Goal: Contribute content

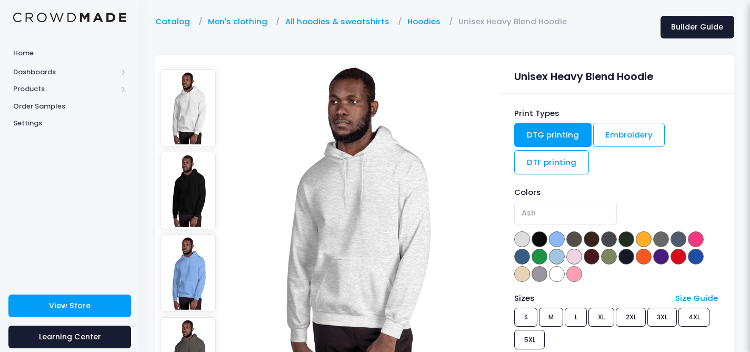
click at [82, 15] on img at bounding box center [69, 18] width 113 height 10
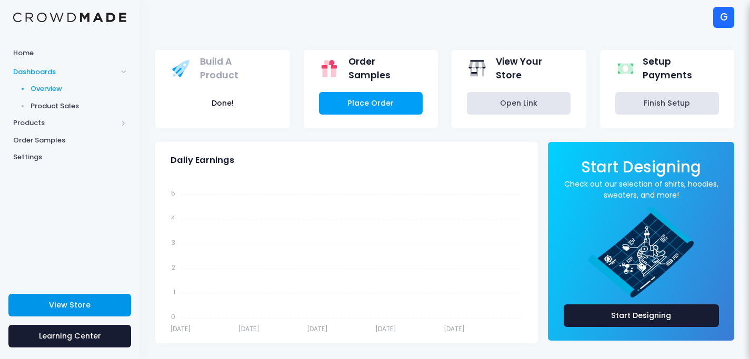
click at [91, 309] on link "View Store" at bounding box center [69, 305] width 123 height 23
click at [77, 127] on span "Products" at bounding box center [65, 123] width 104 height 11
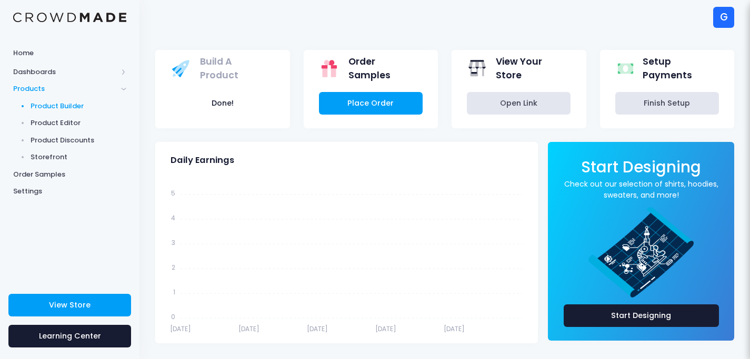
click at [89, 105] on span "Product Builder" at bounding box center [79, 106] width 96 height 11
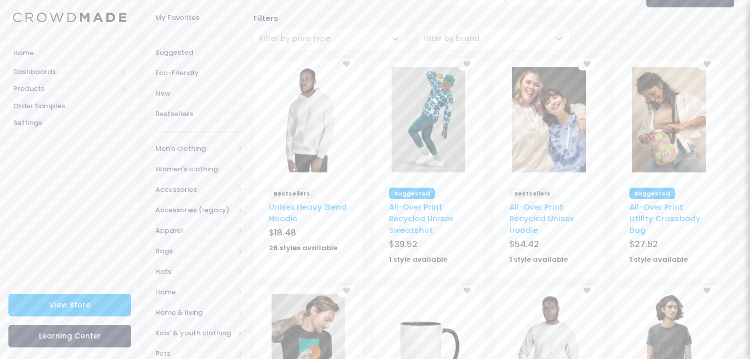
scroll to position [66, 0]
click at [321, 129] on img at bounding box center [309, 119] width 74 height 105
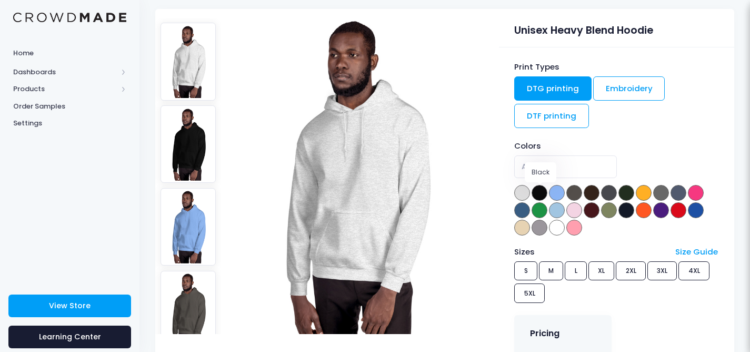
click at [538, 192] on span at bounding box center [540, 193] width 16 height 16
select select "Black"
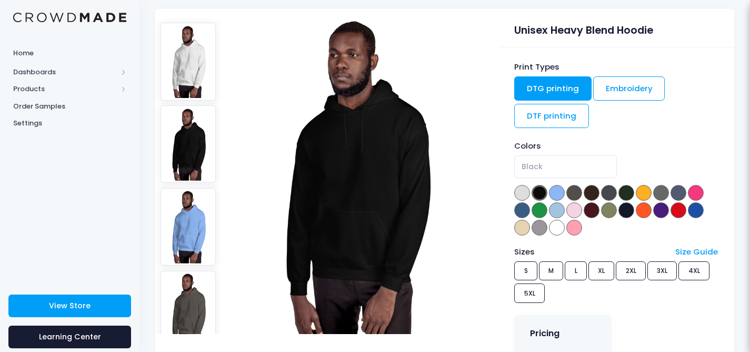
scroll to position [145, 0]
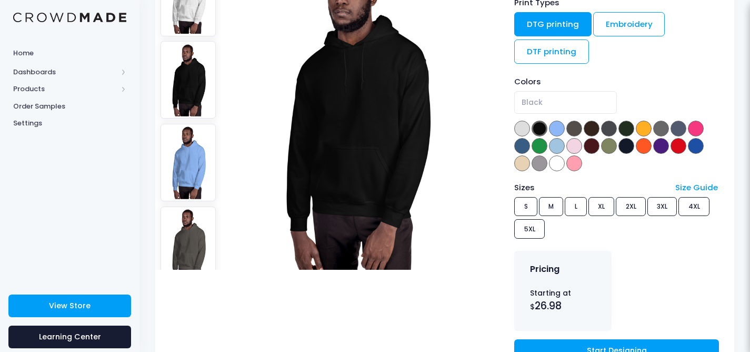
click at [600, 207] on div "Sizes Size Guide S M L XL 2XL 3XL 4XL 5XL" at bounding box center [616, 212] width 204 height 61
click at [603, 207] on div "Sizes Size Guide S M L XL 2XL 3XL 4XL 5XL" at bounding box center [616, 212] width 204 height 61
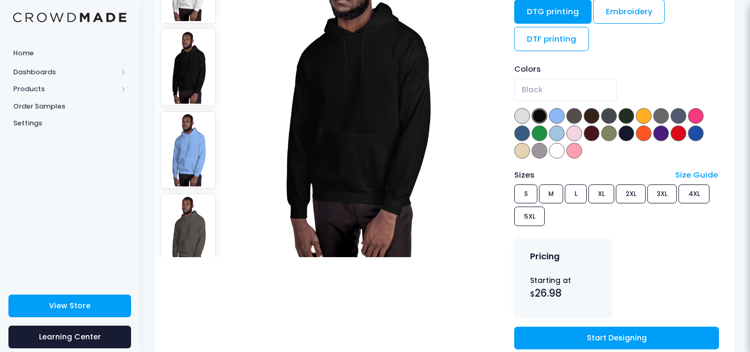
scroll to position [158, 0]
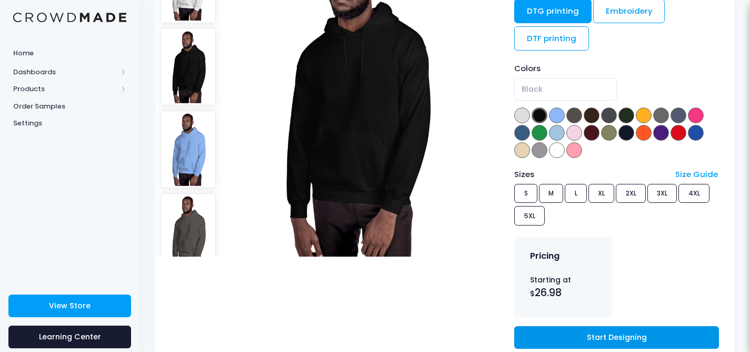
click at [605, 335] on link "Start Designing" at bounding box center [616, 337] width 204 height 23
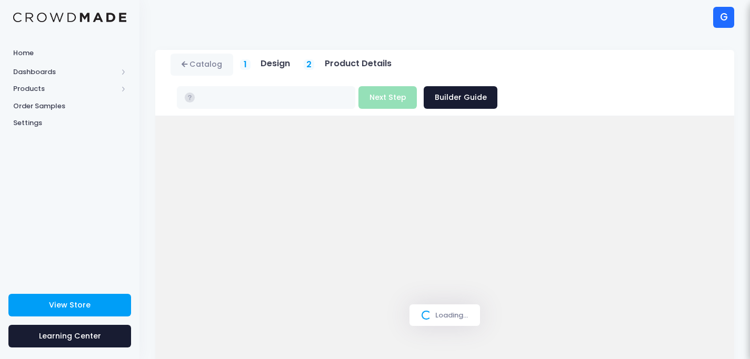
type input "$30.51 - $36.49"
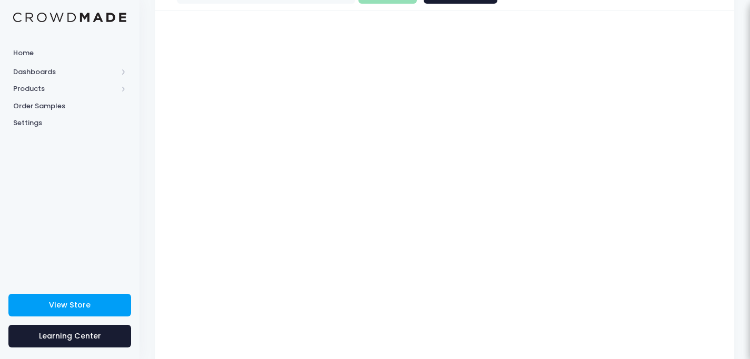
scroll to position [107, 0]
